Goal: Check status: Check status

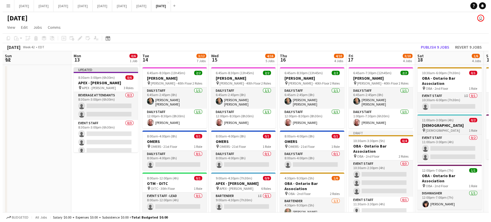
scroll to position [0, 159]
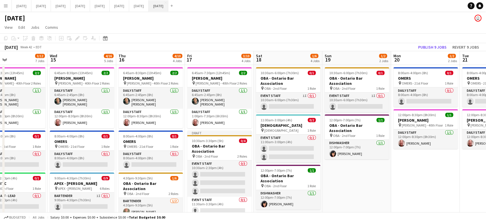
click at [168, 5] on button "[DATE] Close" at bounding box center [159, 5] width 20 height 11
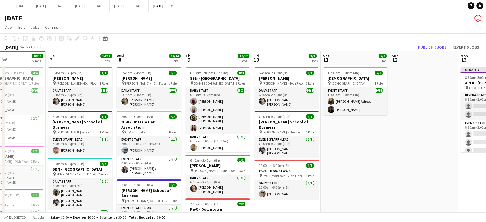
scroll to position [0, 239]
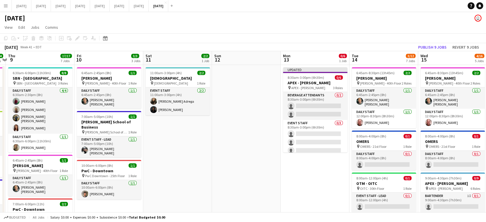
drag, startPoint x: 467, startPoint y: 162, endPoint x: 207, endPoint y: 187, distance: 260.7
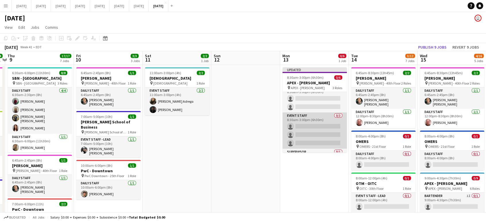
scroll to position [0, 0]
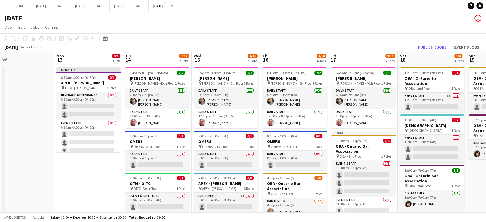
drag, startPoint x: 241, startPoint y: 149, endPoint x: 26, endPoint y: 146, distance: 215.3
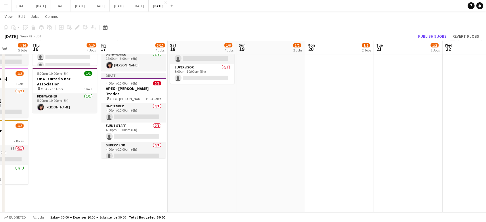
scroll to position [0, 178]
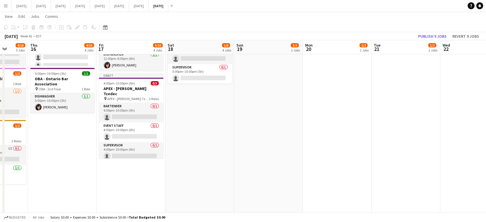
drag, startPoint x: 432, startPoint y: 144, endPoint x: 200, endPoint y: 165, distance: 232.9
click at [200, 165] on app-calendar-viewport "Mon 13 0/6 1 Job Tue 14 3/12 7 Jobs Wed 15 4/16 5 Jobs Thu 16 4/10 4 Jobs Fri 1…" at bounding box center [243, 91] width 486 height 520
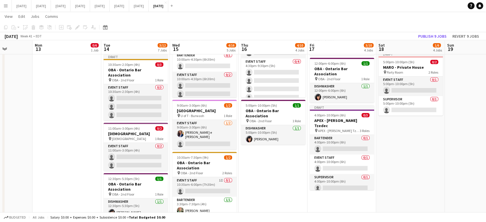
scroll to position [0, 172]
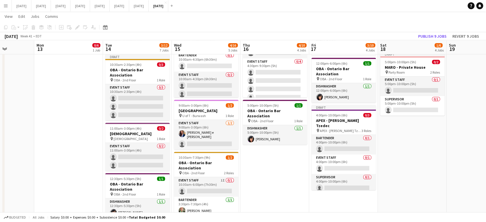
drag, startPoint x: 68, startPoint y: 175, endPoint x: 281, endPoint y: 166, distance: 212.6
click at [281, 166] on app-calendar-viewport "Fri 10 3/3 3 Jobs Sat 11 2/2 1 Job Sun 12 Mon 13 0/6 1 Job Tue 14 3/12 7 Jobs W…" at bounding box center [243, 123] width 486 height 520
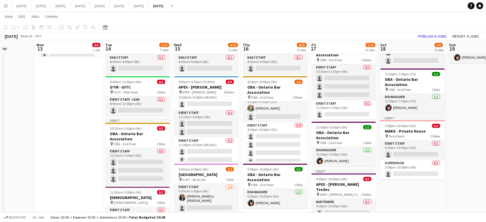
scroll to position [77, 0]
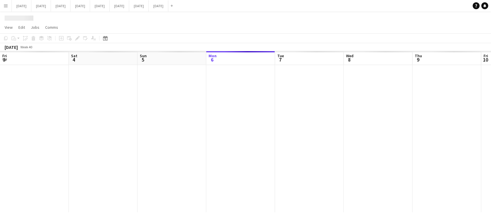
scroll to position [0, 137]
